Goal: Transaction & Acquisition: Purchase product/service

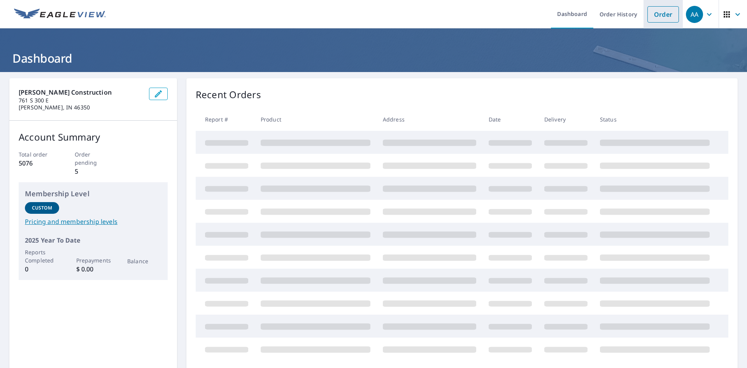
click at [647, 16] on link "Order" at bounding box center [663, 14] width 32 height 16
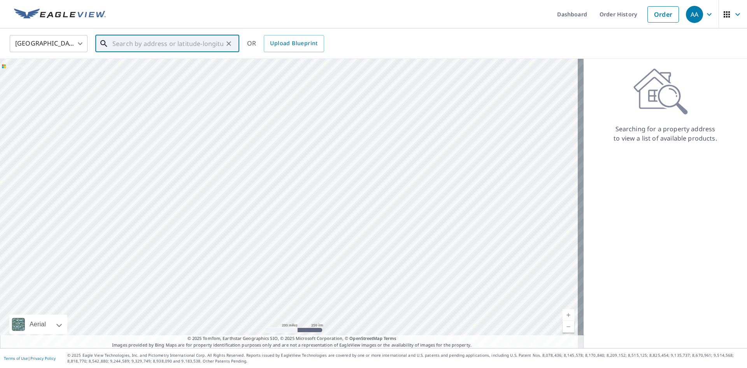
paste input "1604 Blinks"
click at [165, 70] on span "[STREET_ADDRESS]" at bounding box center [172, 65] width 122 height 9
type input "[STREET_ADDRESS][US_STATE]"
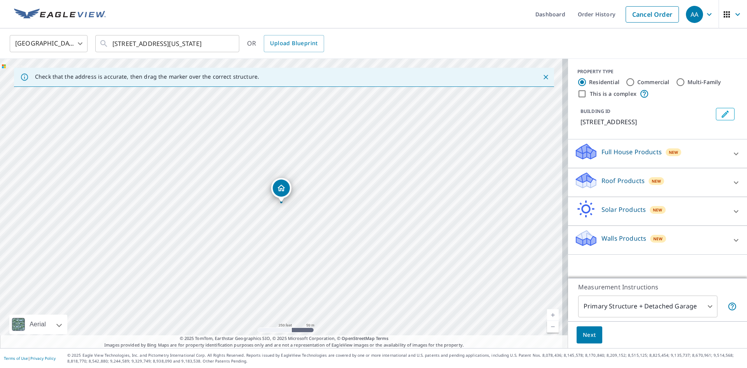
click at [625, 187] on div "Roof Products New" at bounding box center [650, 182] width 153 height 22
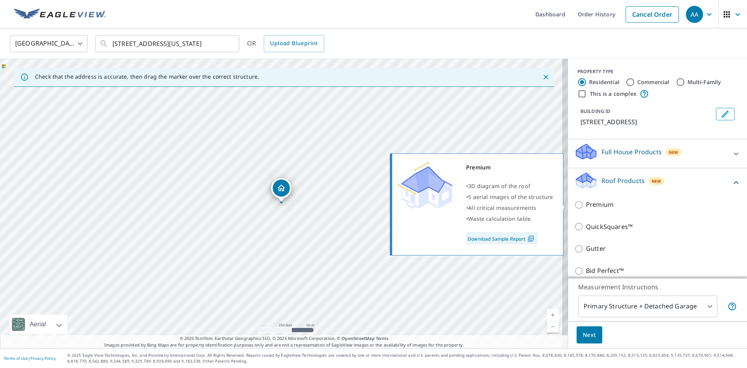
click at [578, 205] on input "Premium" at bounding box center [580, 204] width 12 height 9
checkbox input "true"
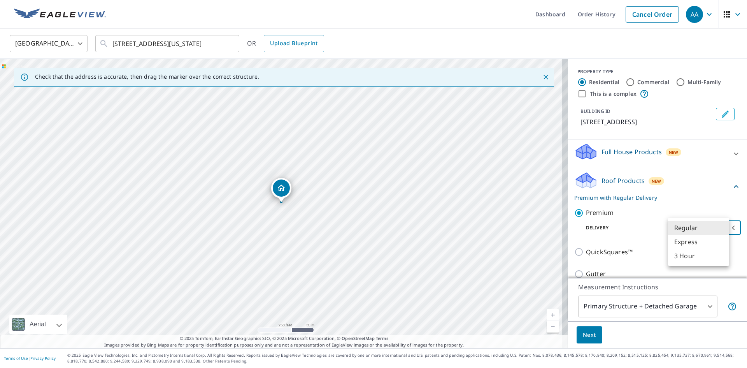
click at [683, 226] on body "AA AA Dashboard Order History Cancel Order AA [GEOGRAPHIC_DATA] [GEOGRAPHIC_DAT…" at bounding box center [373, 184] width 747 height 368
click at [688, 257] on li "3 Hour" at bounding box center [698, 256] width 61 height 14
type input "7"
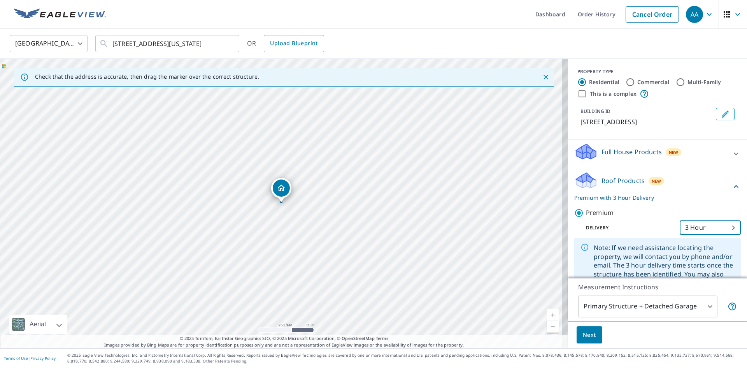
click at [583, 337] on span "Next" at bounding box center [589, 335] width 13 height 10
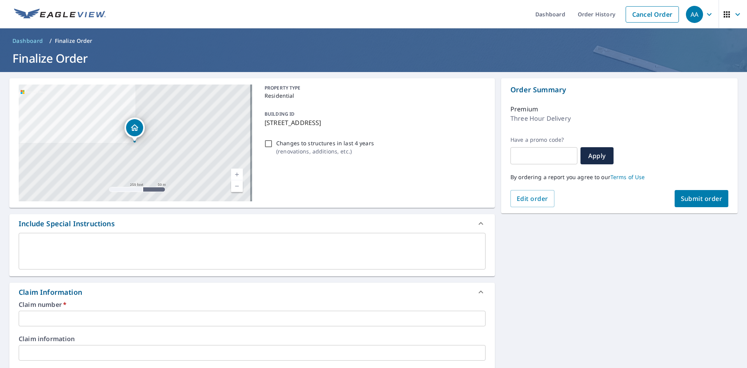
click at [93, 318] on input "text" at bounding box center [252, 319] width 467 height 16
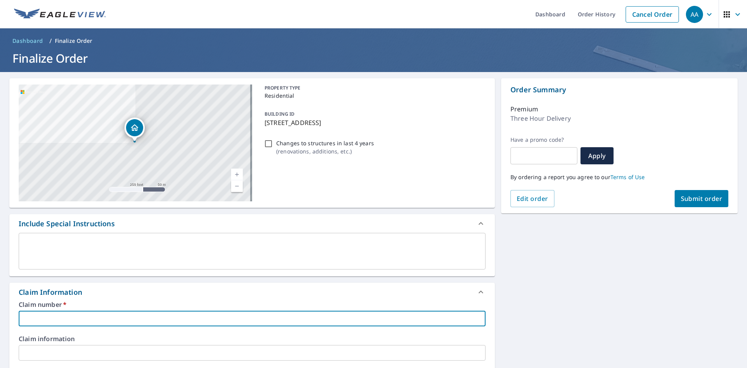
type input "N"
checkbox input "true"
type input "Ne"
checkbox input "true"
type input "Nea"
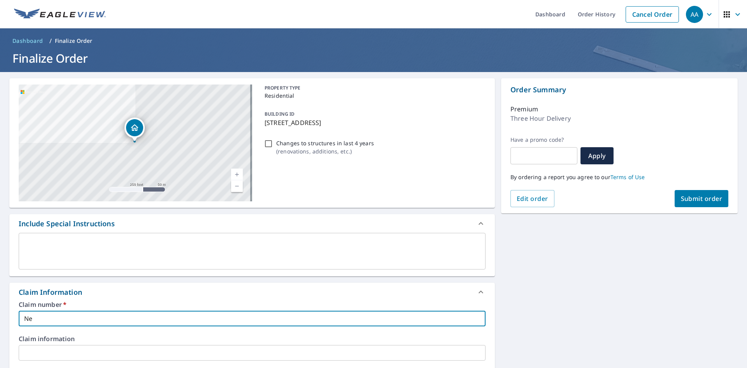
checkbox input "true"
type input "Near"
checkbox input "true"
type input "[PERSON_NAME]"
checkbox input "true"
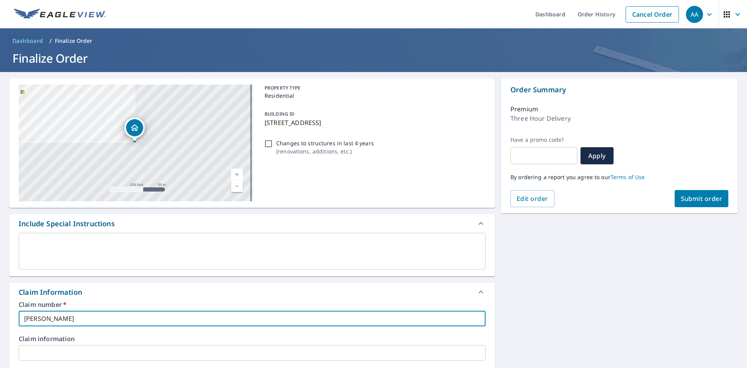
type input "[PERSON_NAME]"
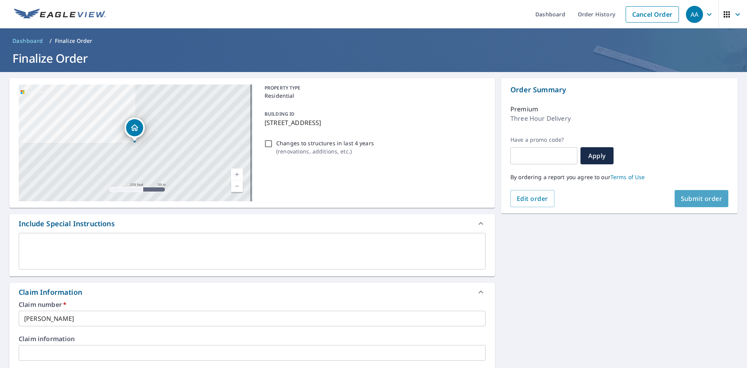
click at [706, 202] on span "Submit order" at bounding box center [702, 198] width 42 height 9
checkbox input "true"
